Goal: Check status: Check status

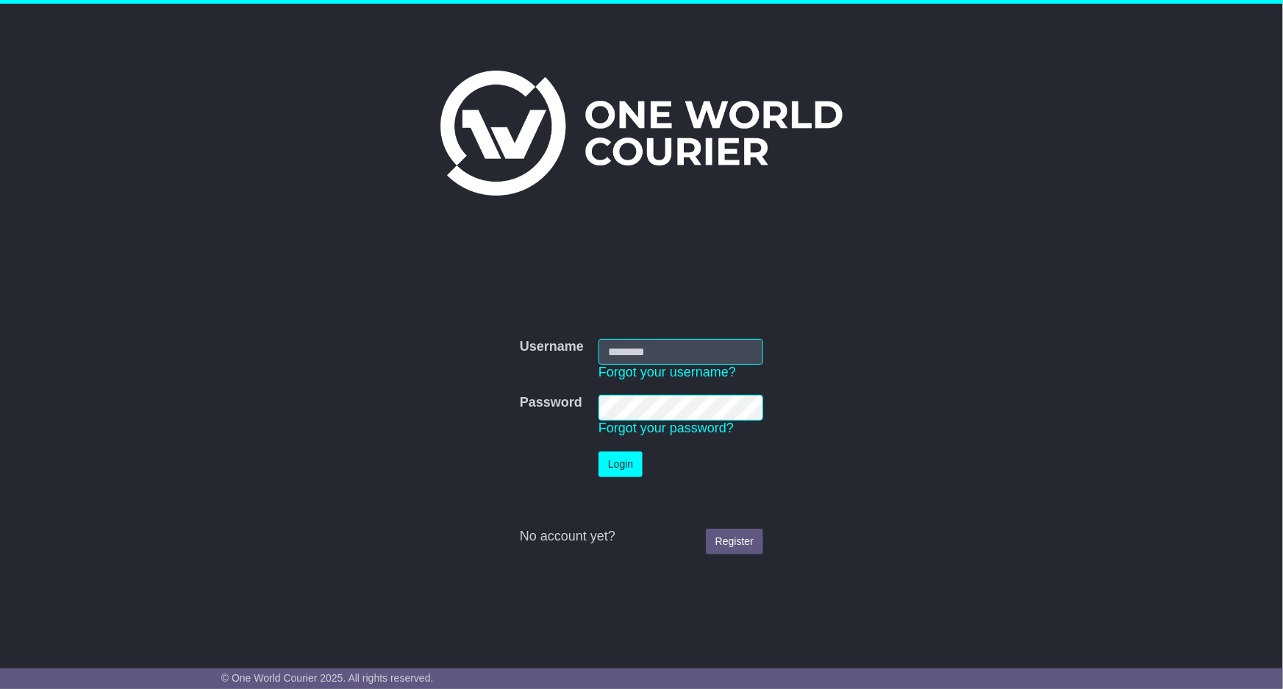
type input "**********"
click at [628, 464] on button "Login" at bounding box center [621, 465] width 44 height 26
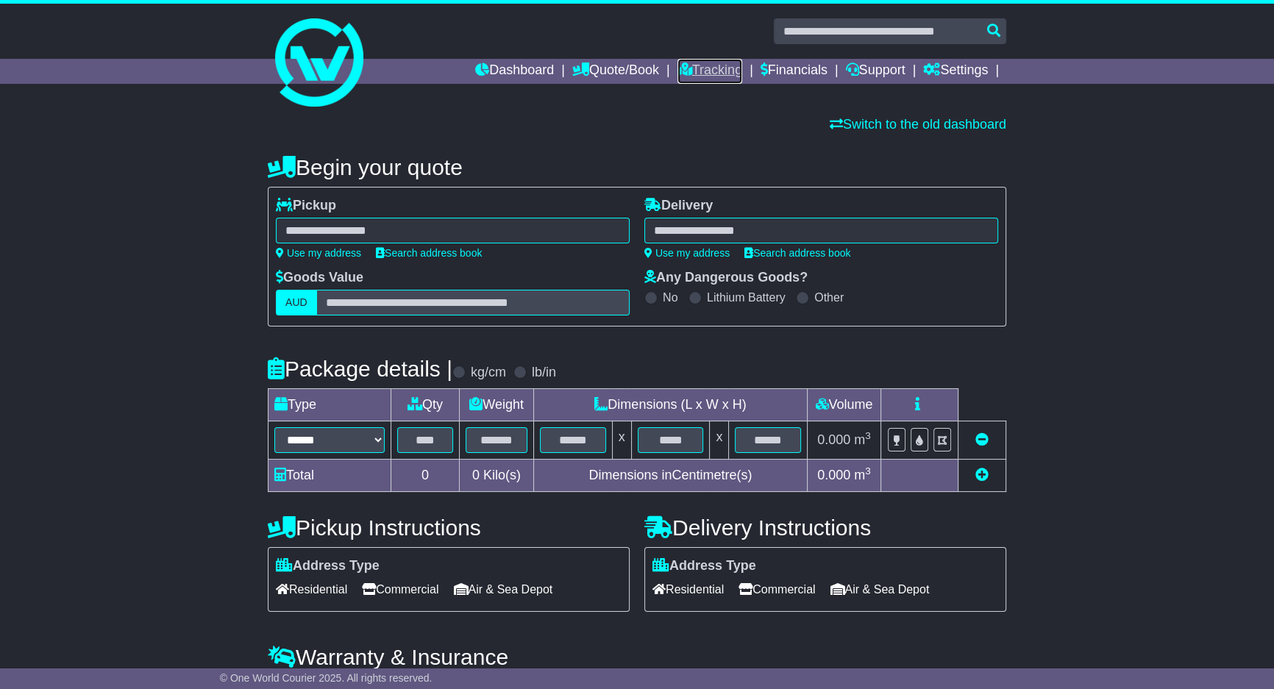
click at [709, 69] on link "Tracking" at bounding box center [709, 71] width 65 height 25
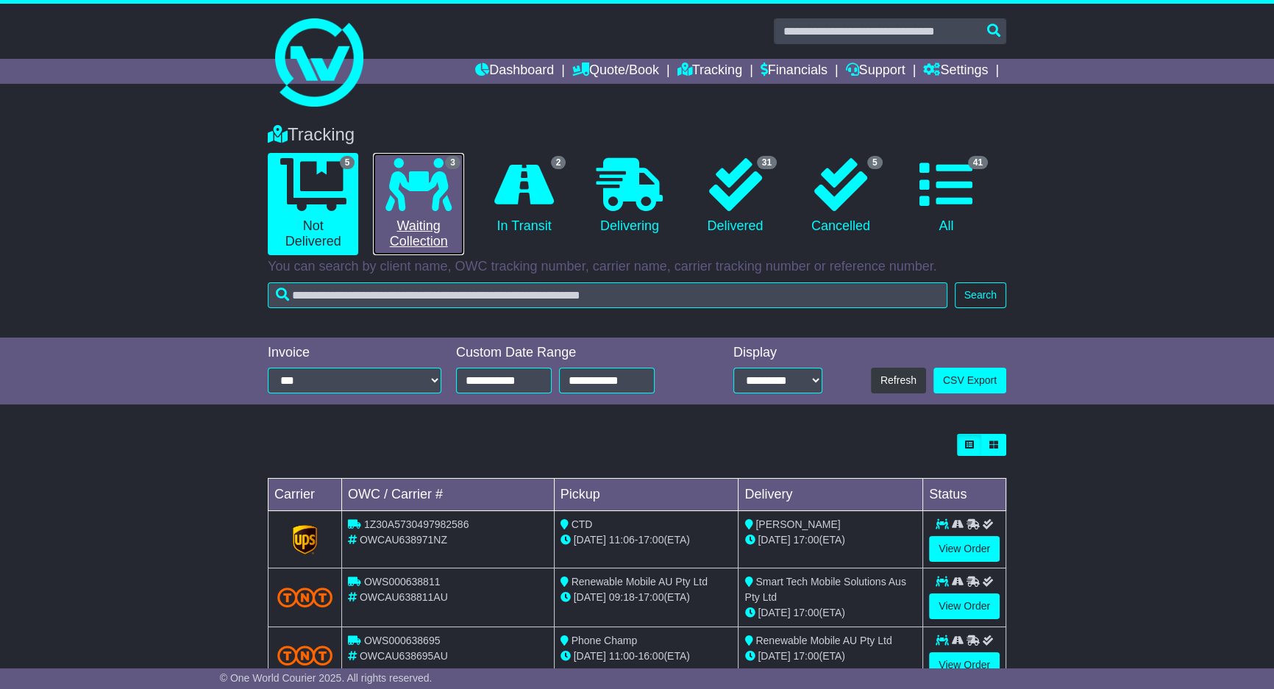
click at [457, 211] on link "3 Waiting Collection" at bounding box center [418, 204] width 90 height 102
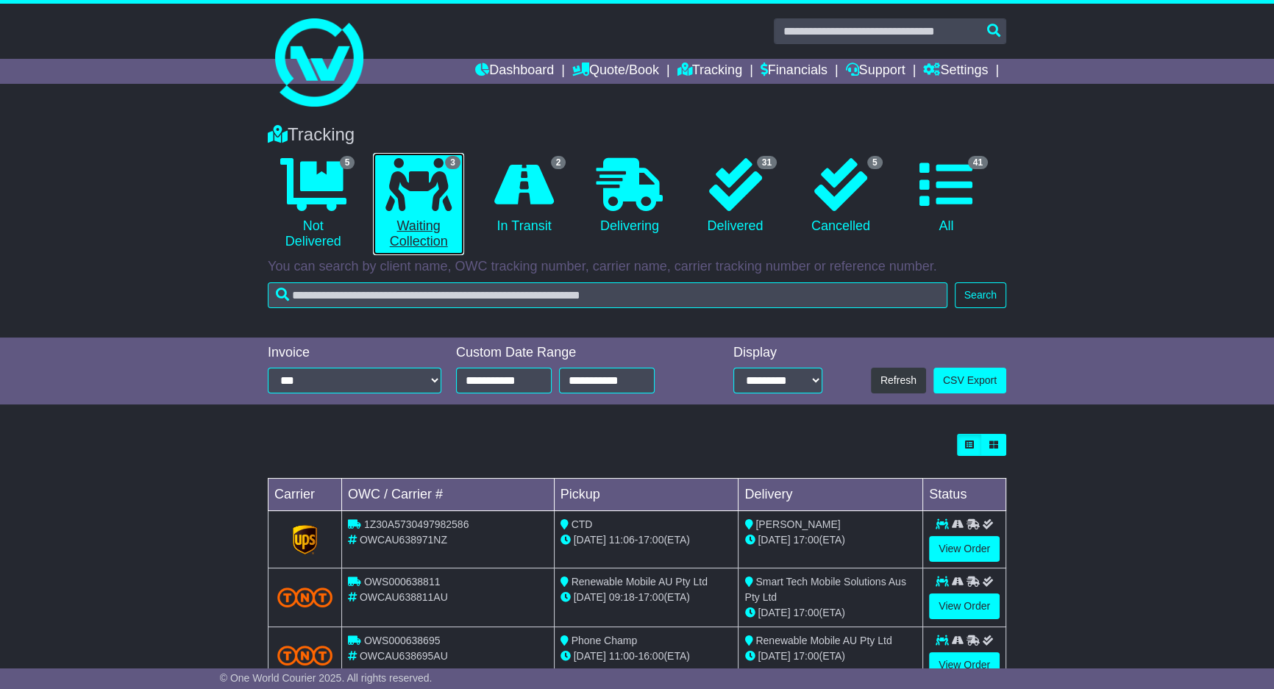
click at [457, 211] on link "3 Waiting Collection" at bounding box center [418, 204] width 90 height 102
click at [468, 204] on li "3 Waiting Collection" at bounding box center [418, 204] width 105 height 102
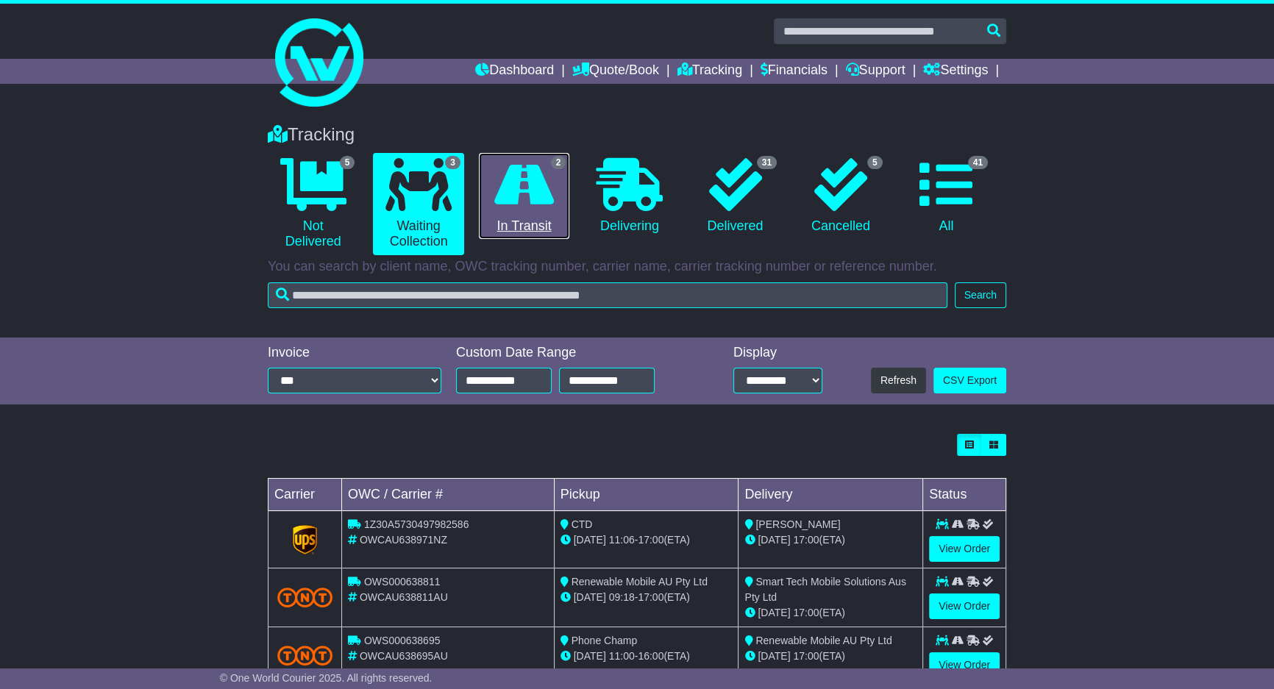
click at [482, 206] on link "2 In Transit" at bounding box center [524, 196] width 90 height 87
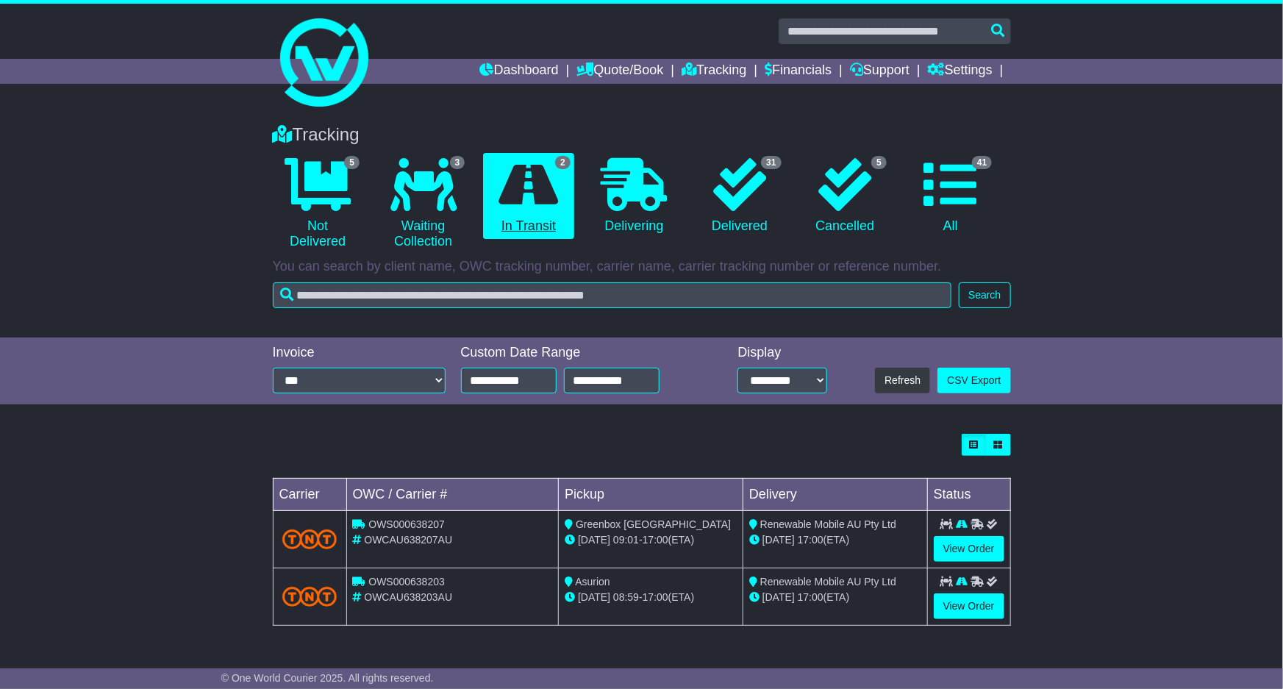
click at [484, 208] on li "2 In Transit" at bounding box center [528, 204] width 105 height 102
click at [963, 602] on link "View Order" at bounding box center [969, 607] width 71 height 26
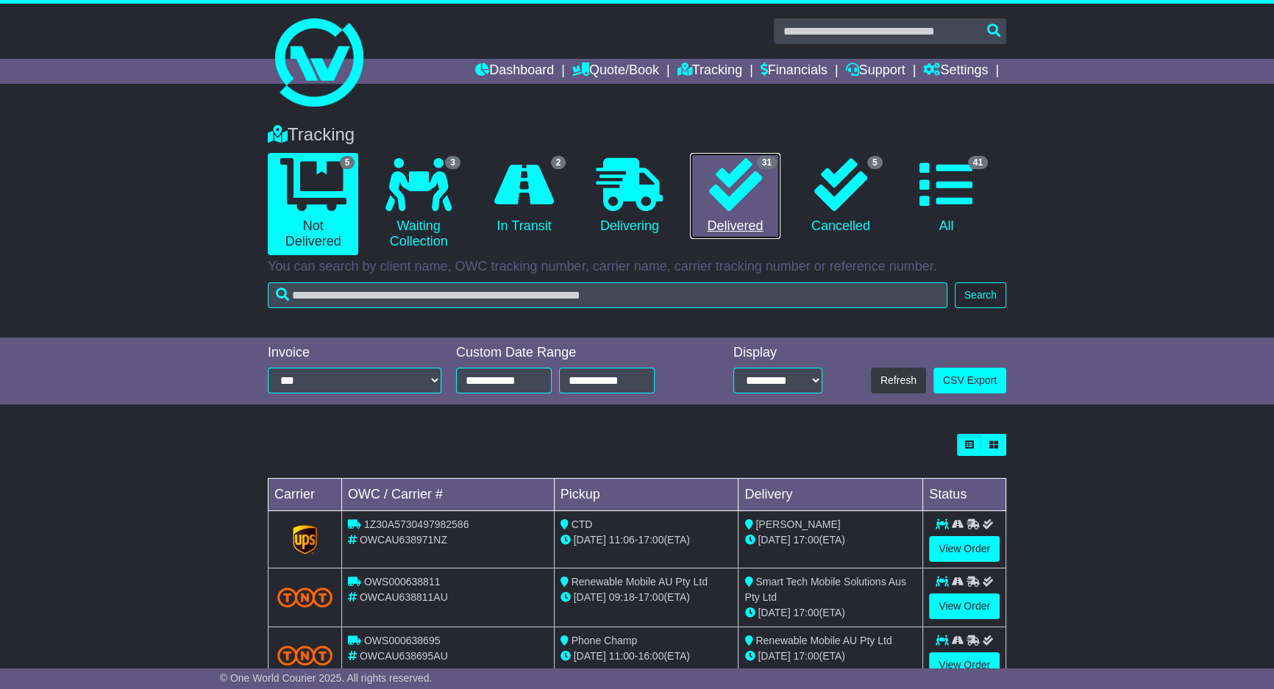
click at [733, 203] on icon at bounding box center [734, 184] width 53 height 53
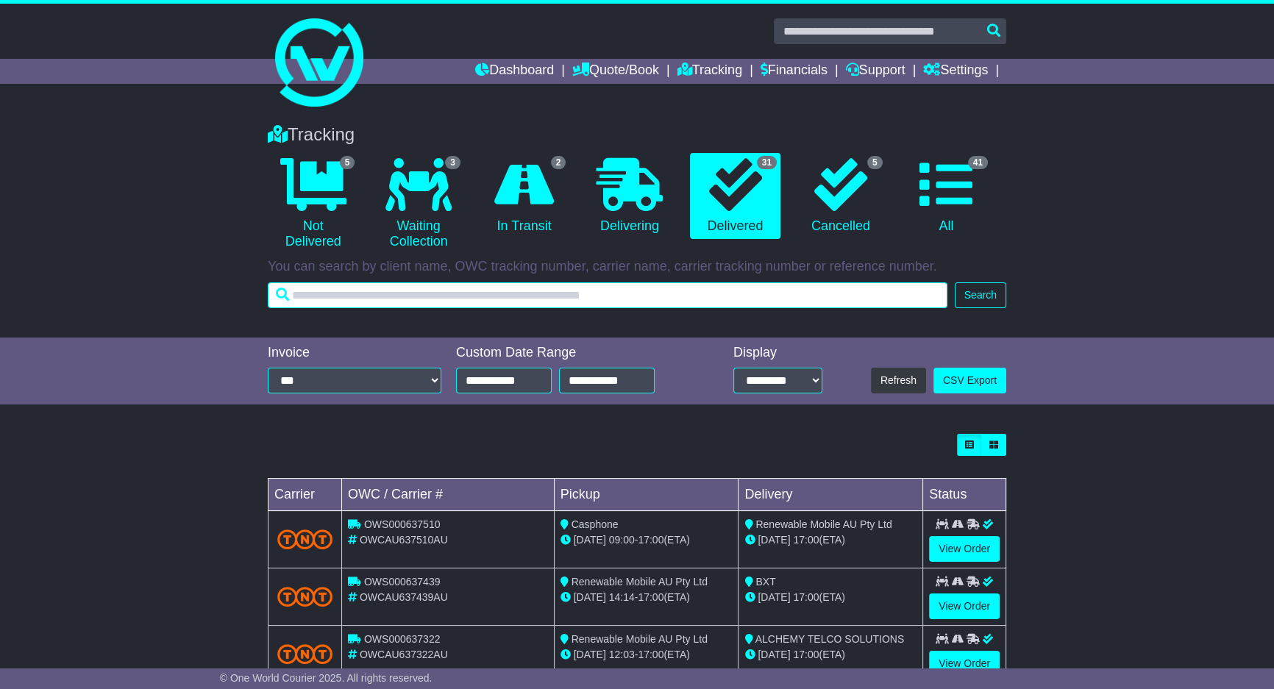
click at [667, 303] on input "text" at bounding box center [608, 295] width 680 height 26
type input "***"
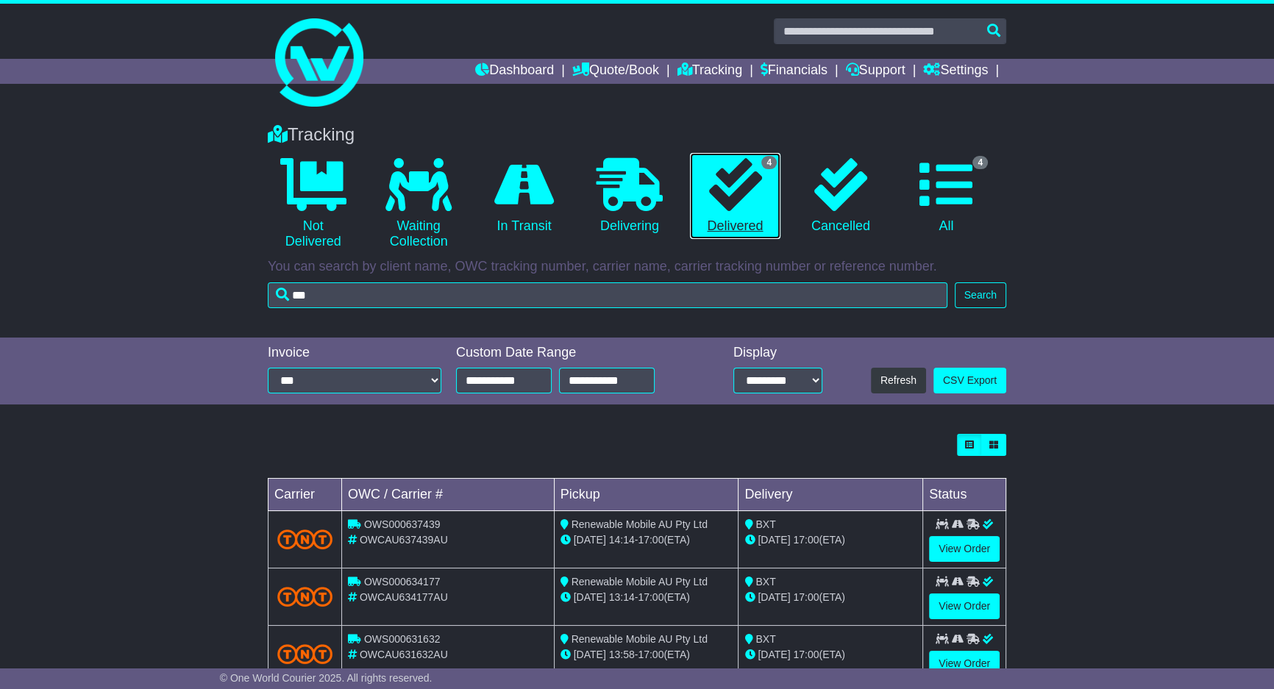
click at [738, 198] on icon at bounding box center [734, 184] width 53 height 53
click at [983, 546] on link "View Order" at bounding box center [964, 549] width 71 height 26
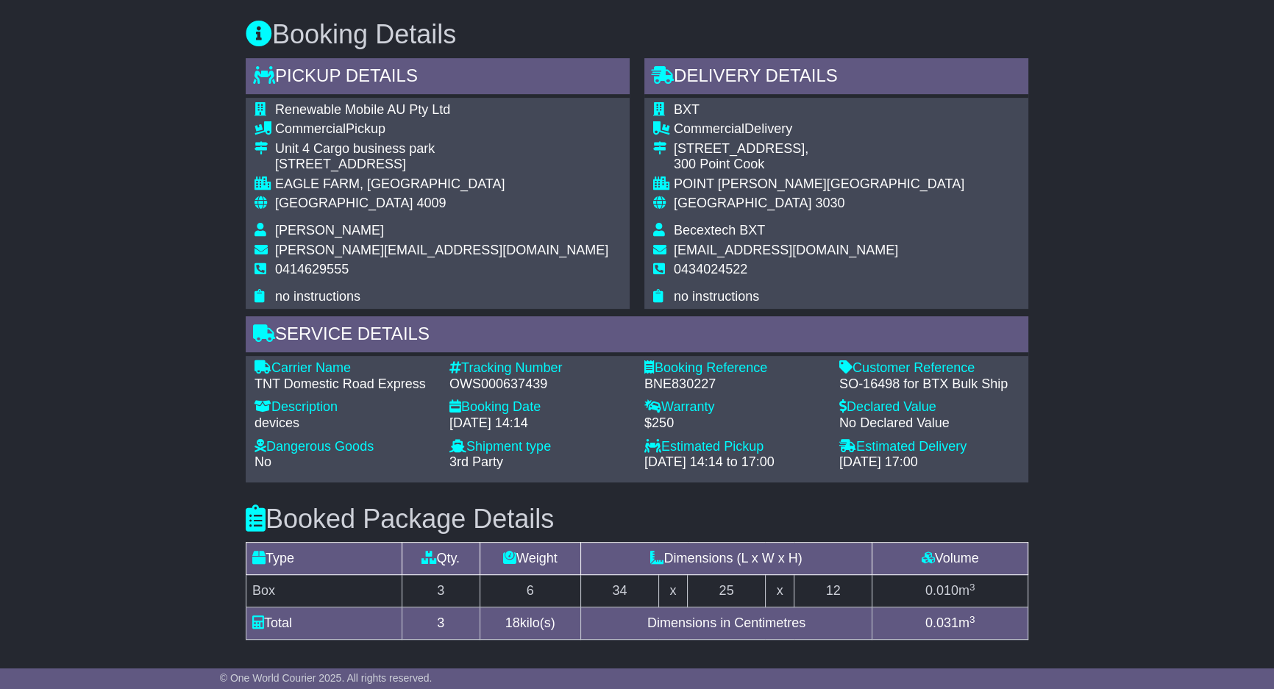
scroll to position [713, 0]
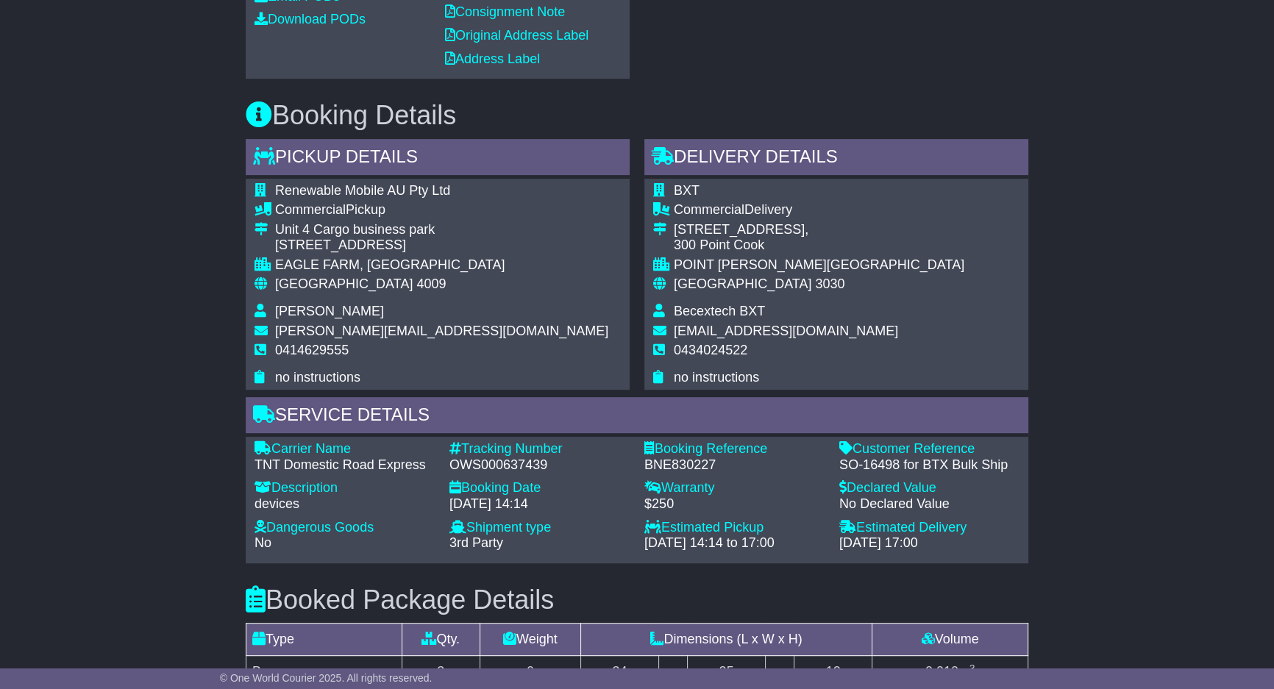
click at [899, 316] on div "BXT Commercial Delivery [STREET_ADDRESS] [GEOGRAPHIC_DATA][PERSON_NAME][GEOGRAP…" at bounding box center [836, 285] width 384 height 212
click at [930, 252] on div "BXT Commercial Delivery [STREET_ADDRESS] [GEOGRAPHIC_DATA][PERSON_NAME][GEOGRAP…" at bounding box center [836, 285] width 384 height 212
drag, startPoint x: 930, startPoint y: 252, endPoint x: 917, endPoint y: 270, distance: 22.2
click at [917, 270] on div "BXT Commercial Delivery [STREET_ADDRESS] [GEOGRAPHIC_DATA][PERSON_NAME][GEOGRAP…" at bounding box center [836, 285] width 384 height 212
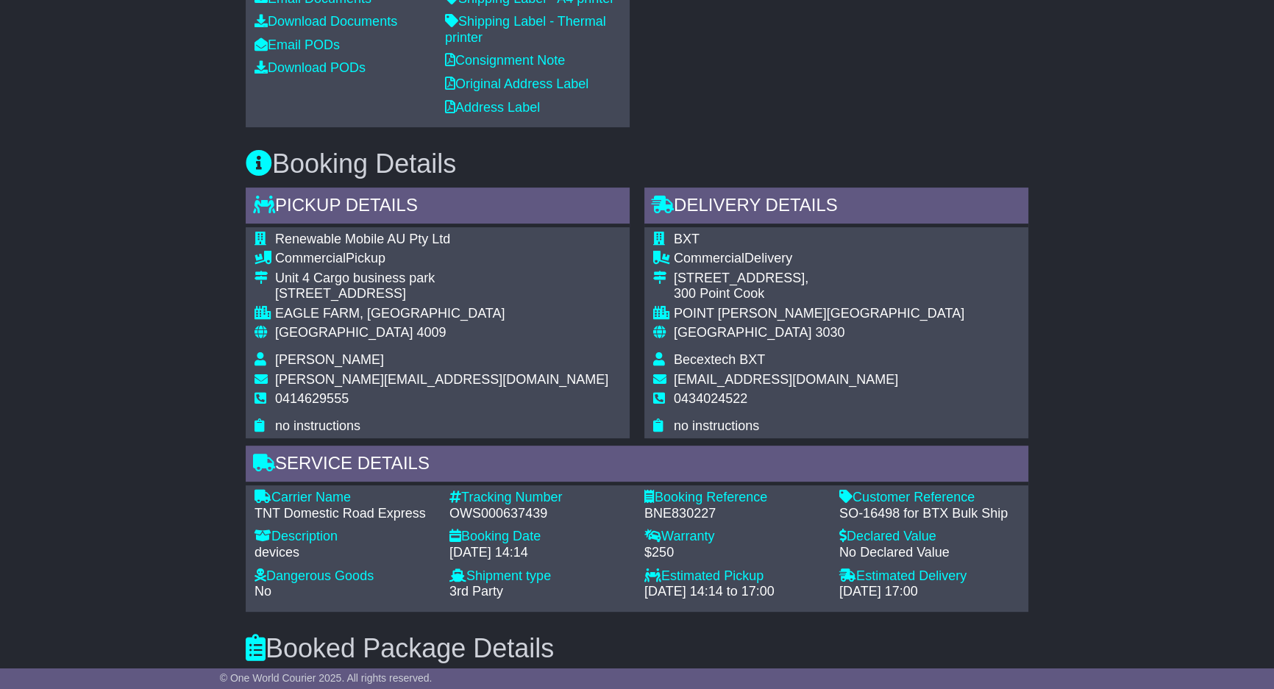
click at [1134, 229] on div "Email Download Tracking Pricing Insurance" at bounding box center [637, 348] width 1274 height 1518
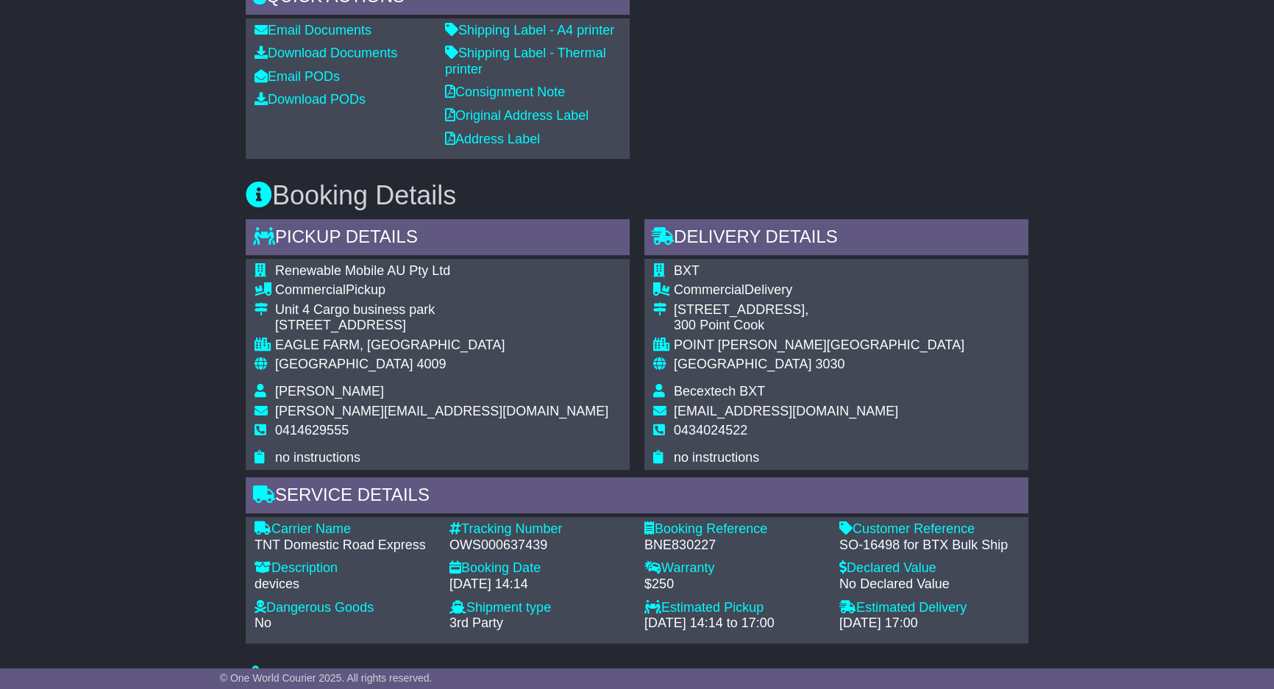
click at [1134, 229] on div "Email Download Tracking Pricing Insurance" at bounding box center [637, 379] width 1274 height 1518
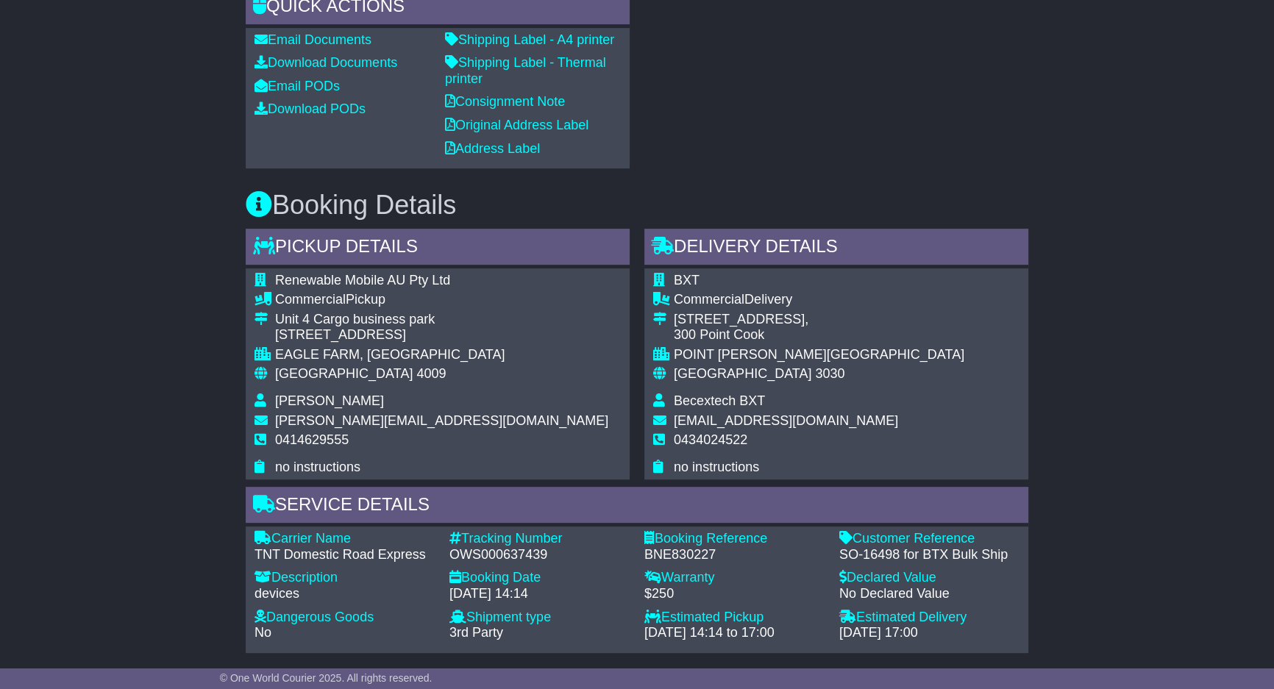
drag, startPoint x: 1134, startPoint y: 330, endPoint x: 933, endPoint y: 154, distance: 267.4
click at [1084, 272] on div "Email Download Tracking Pricing Insurance" at bounding box center [637, 389] width 1274 height 1518
click at [902, 278] on div "Email Download Tracking Pricing Insurance" at bounding box center [636, 388] width 797 height 1503
click at [905, 352] on div "BXT Commercial Delivery [STREET_ADDRESS] [GEOGRAPHIC_DATA][PERSON_NAME][GEOGRAP…" at bounding box center [836, 374] width 384 height 212
